Goal: Task Accomplishment & Management: Manage account settings

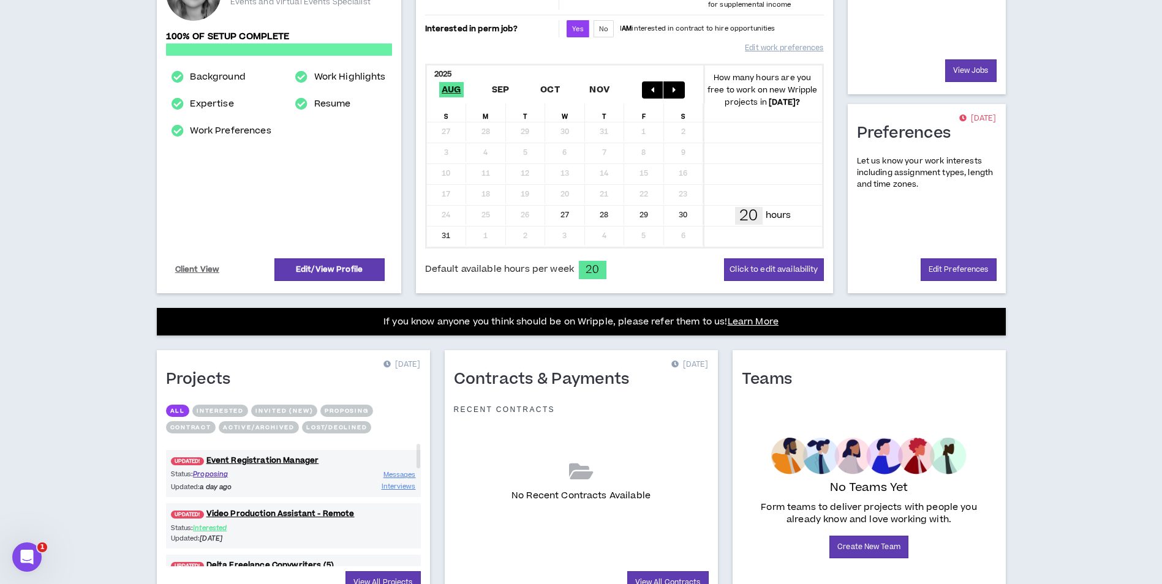
scroll to position [263, 0]
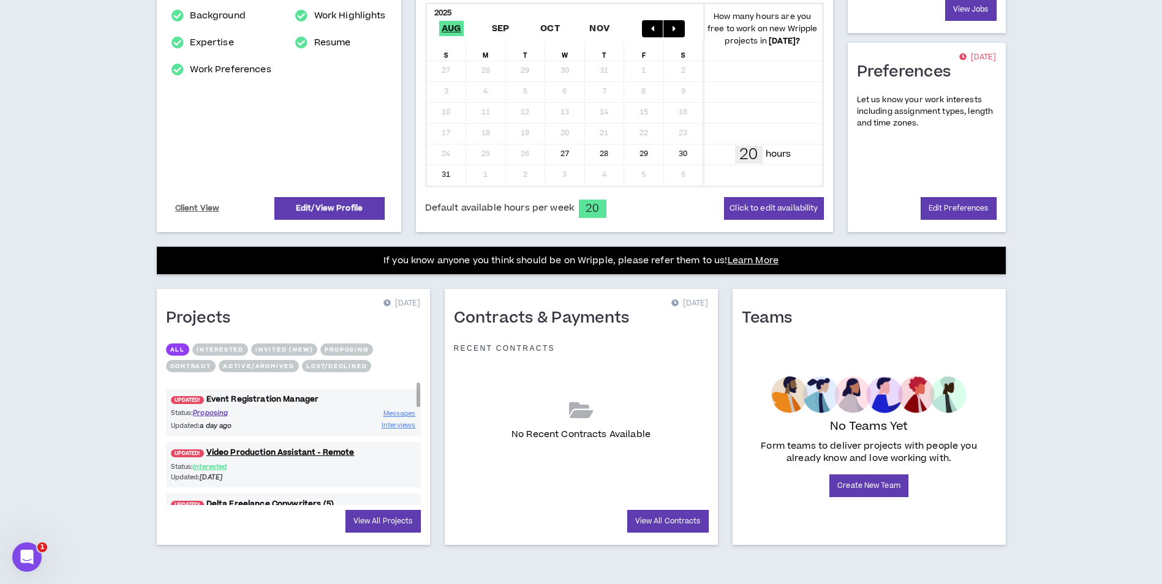
click at [263, 402] on link "UPDATED! Event Registration Manager" at bounding box center [293, 400] width 255 height 12
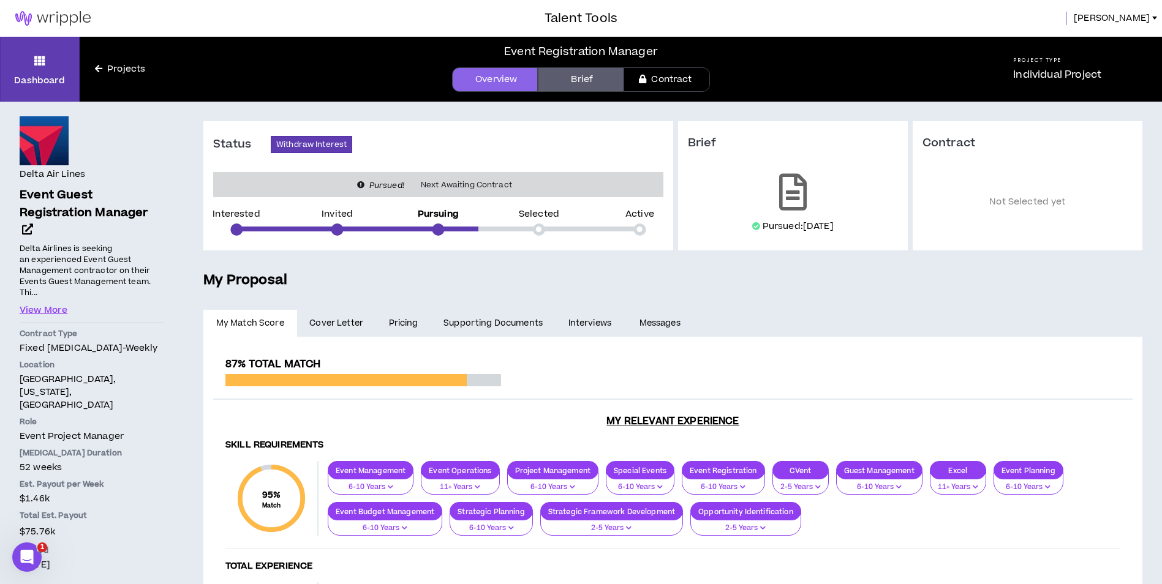
click at [389, 320] on link "Pricing" at bounding box center [403, 323] width 55 height 27
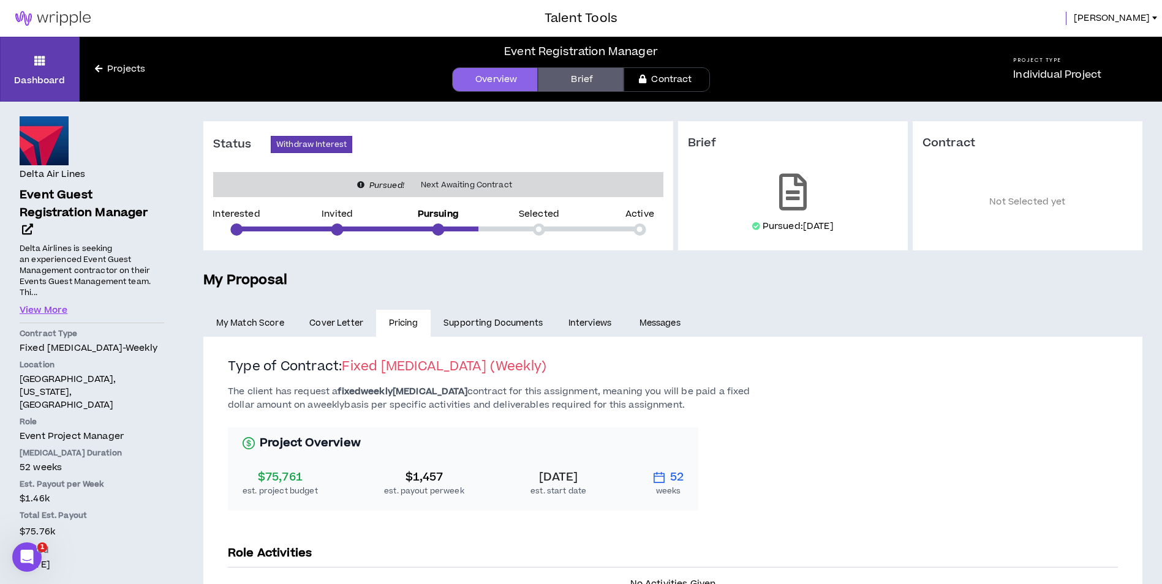
click at [122, 68] on link "Projects" at bounding box center [120, 68] width 81 height 13
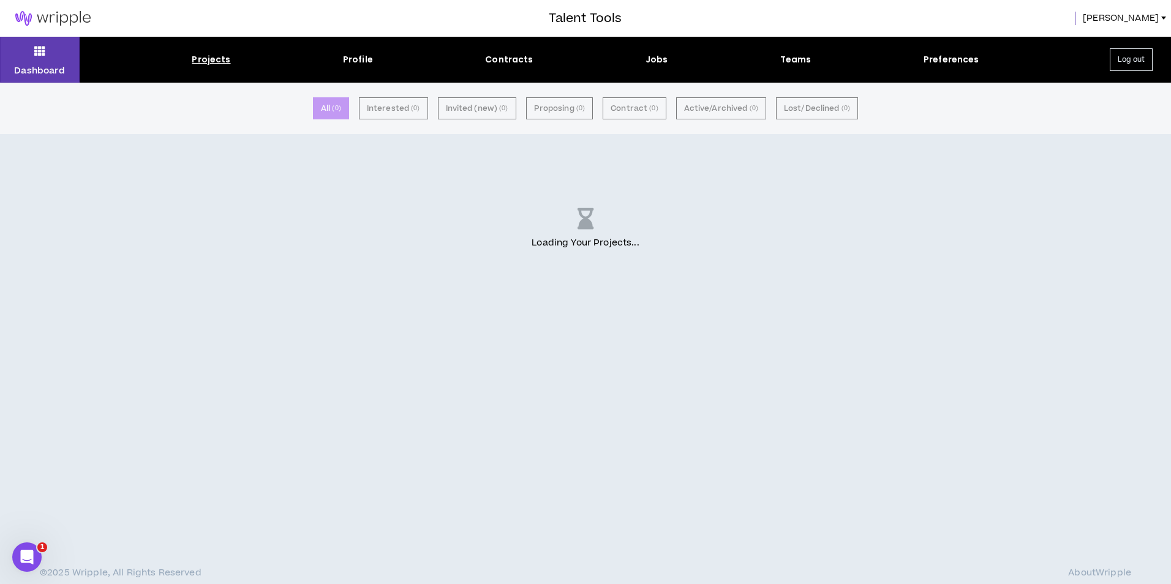
click at [1152, 20] on span "[PERSON_NAME]" at bounding box center [1121, 18] width 76 height 13
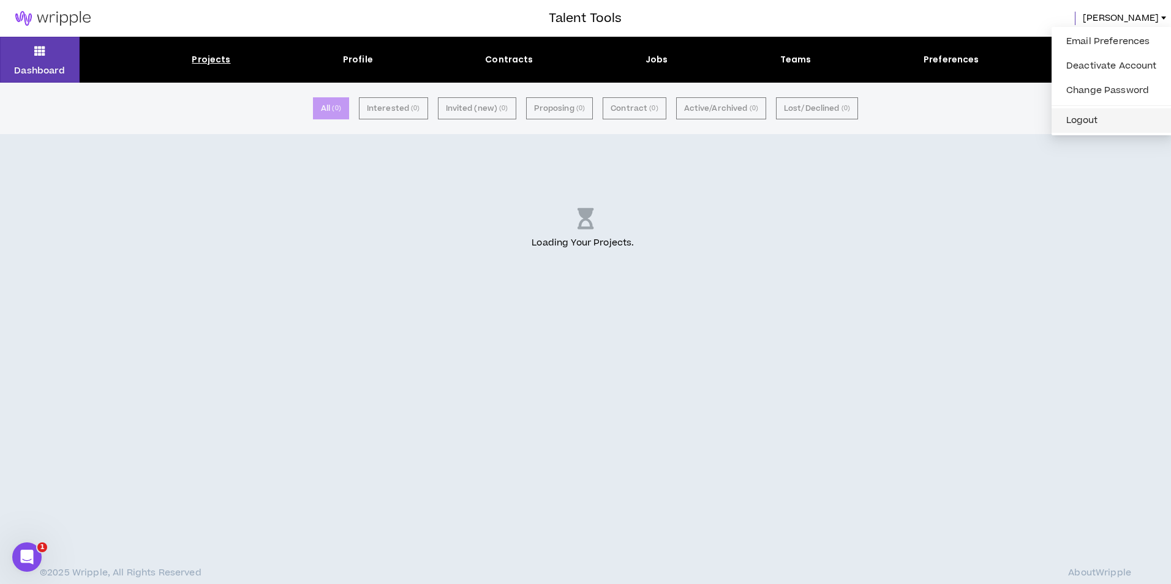
click at [1102, 126] on button "Logout" at bounding box center [1111, 120] width 105 height 18
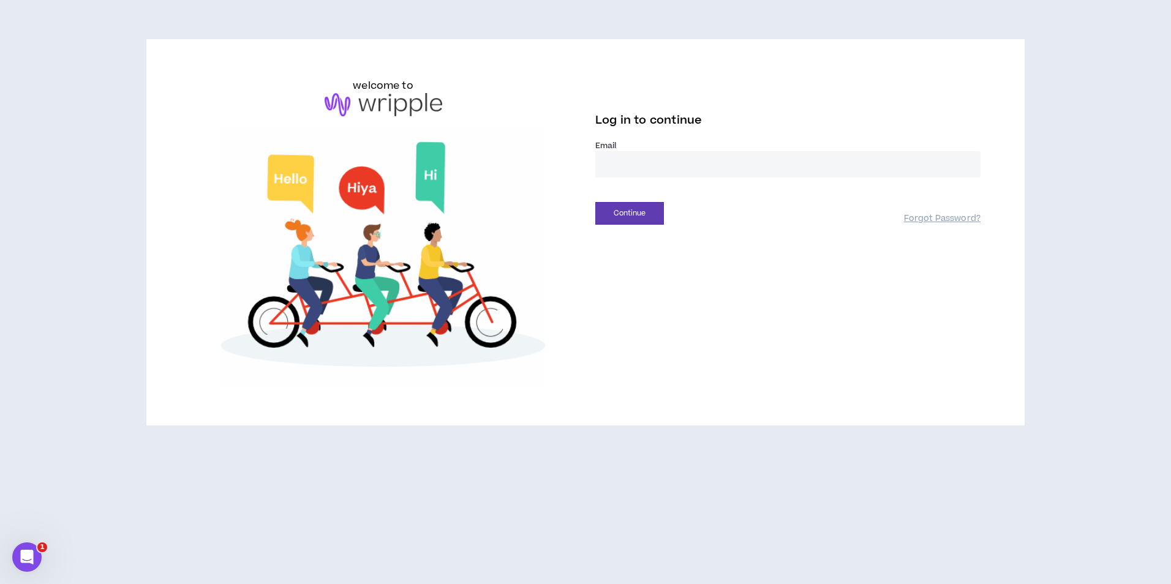
click at [660, 159] on input "email" at bounding box center [787, 164] width 385 height 26
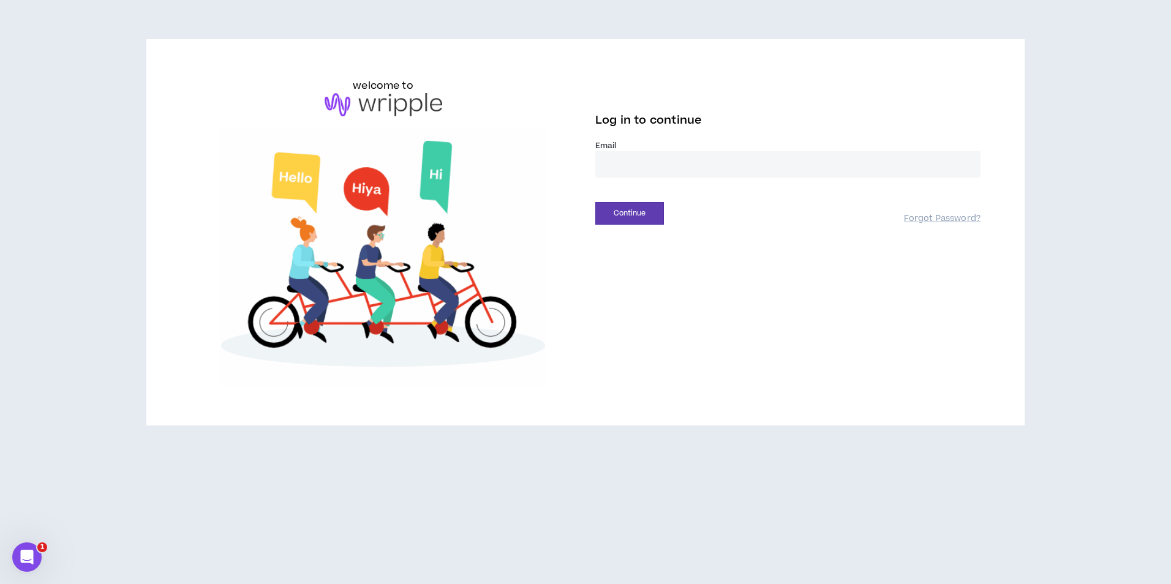
type input "**********"
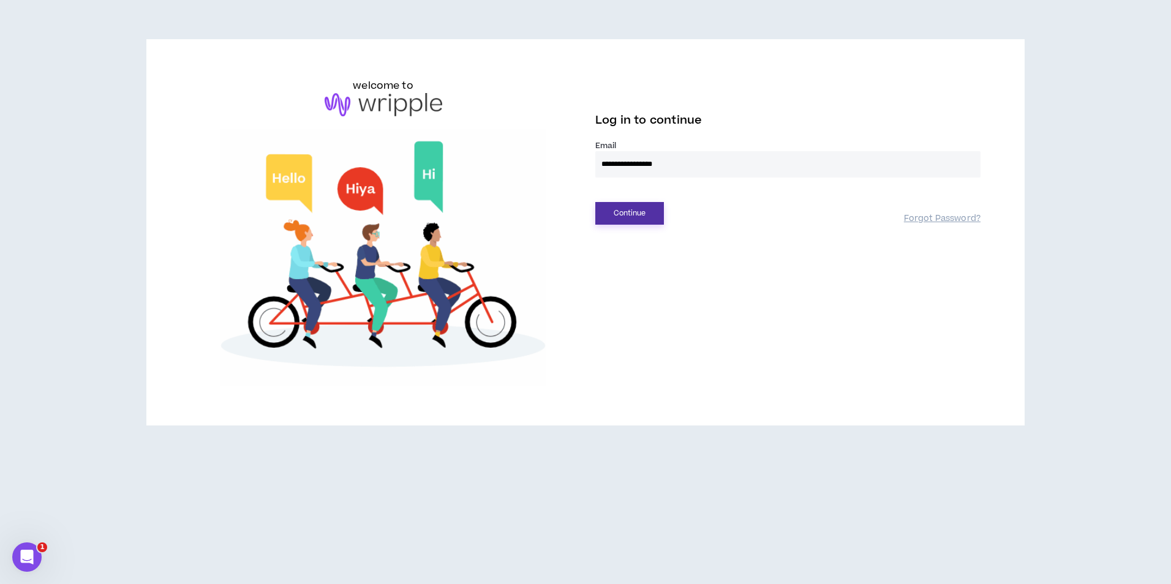
click at [625, 219] on button "Continue" at bounding box center [629, 213] width 69 height 23
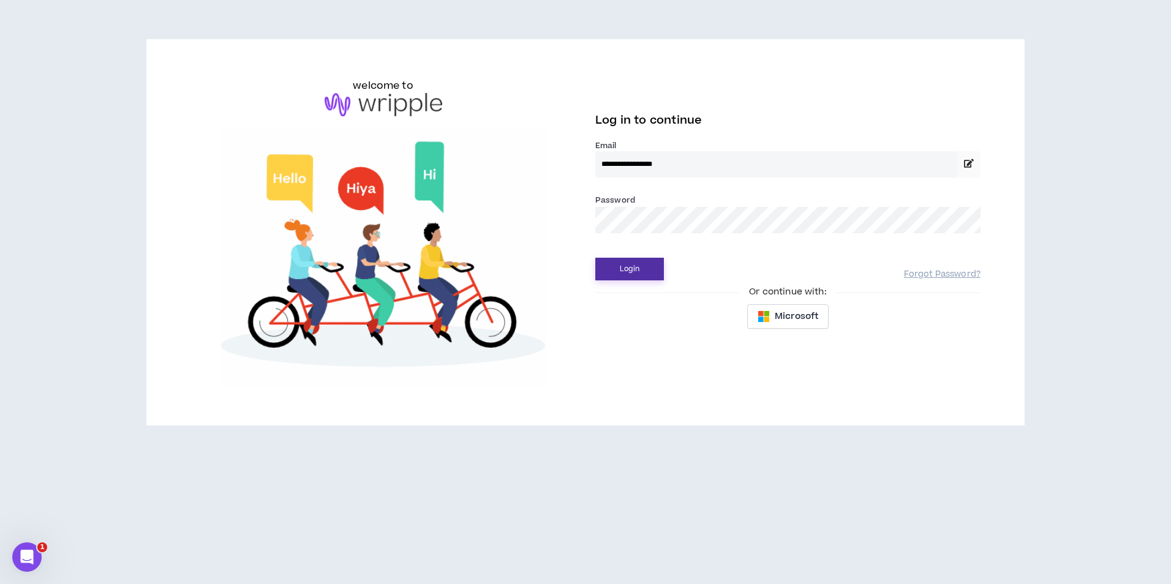
click at [642, 271] on button "Login" at bounding box center [629, 269] width 69 height 23
